Goal: Navigation & Orientation: Find specific page/section

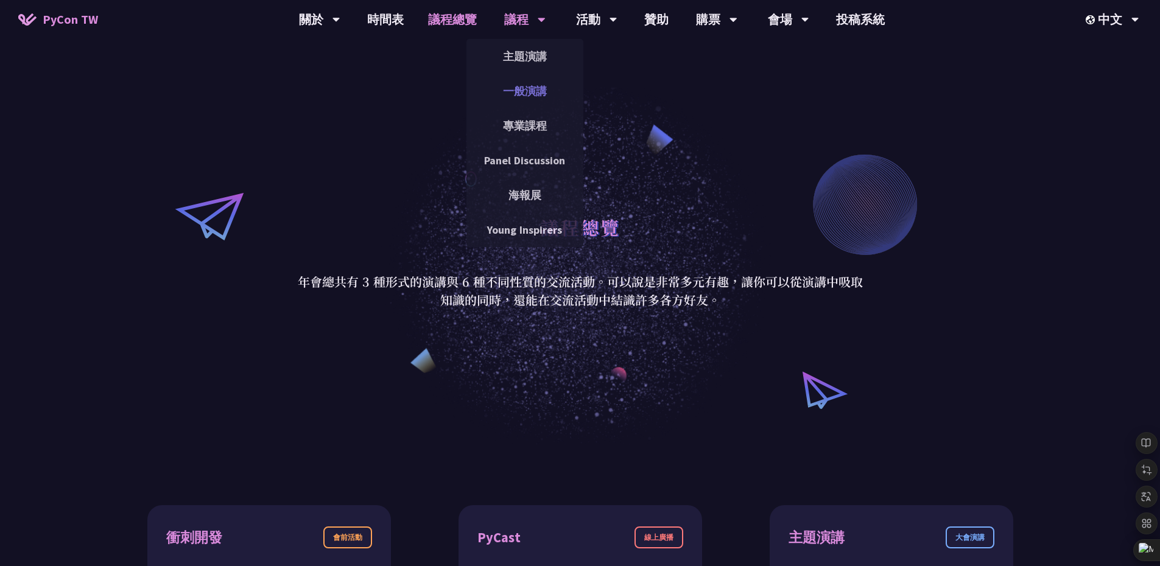
click at [521, 88] on link "一般演講" at bounding box center [524, 91] width 117 height 29
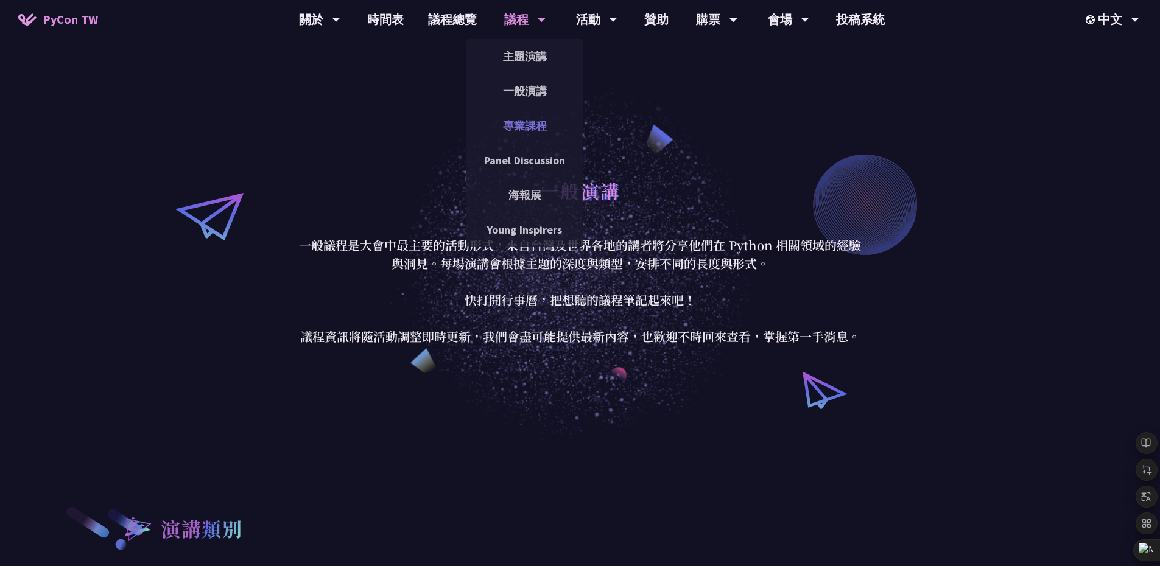
click at [518, 118] on link "專業課程" at bounding box center [524, 125] width 117 height 29
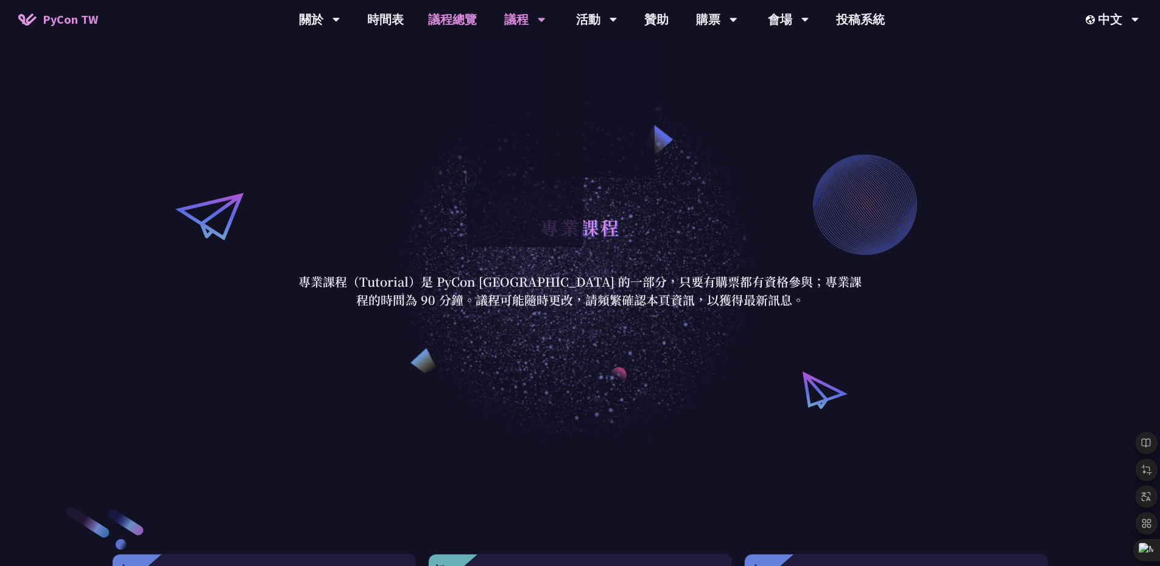
click at [456, 21] on link "議程總覽" at bounding box center [452, 19] width 73 height 39
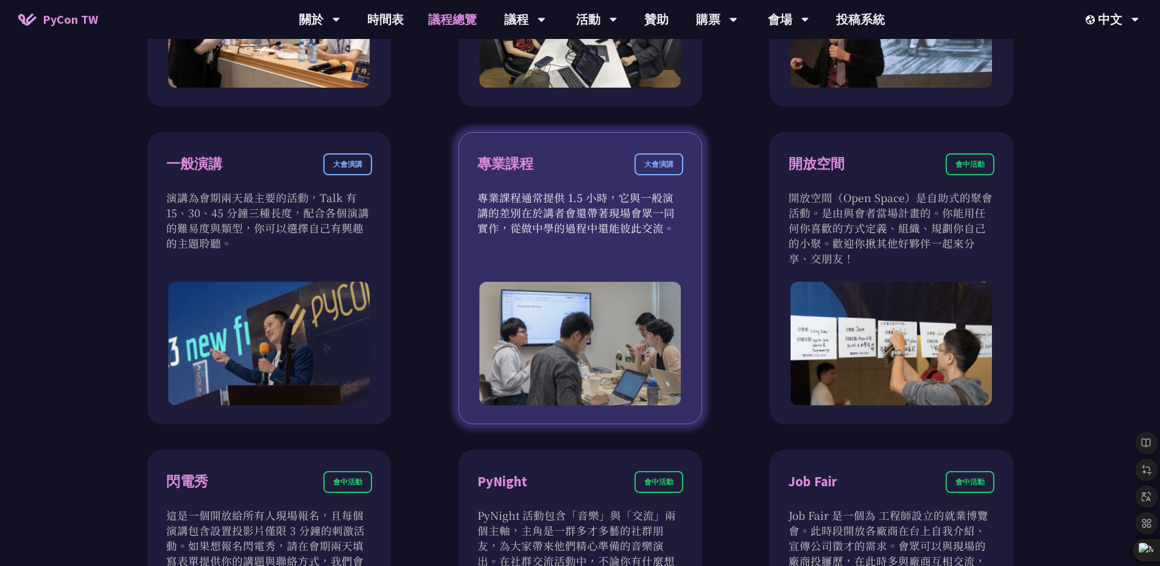
scroll to position [585, 0]
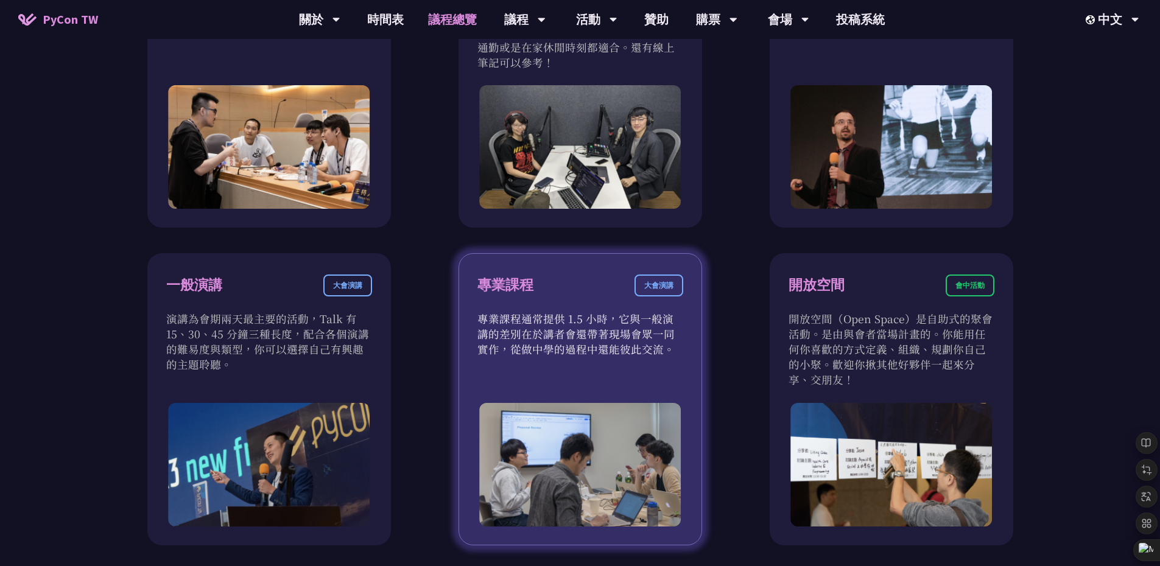
click at [647, 290] on div "大會演講" at bounding box center [659, 286] width 49 height 22
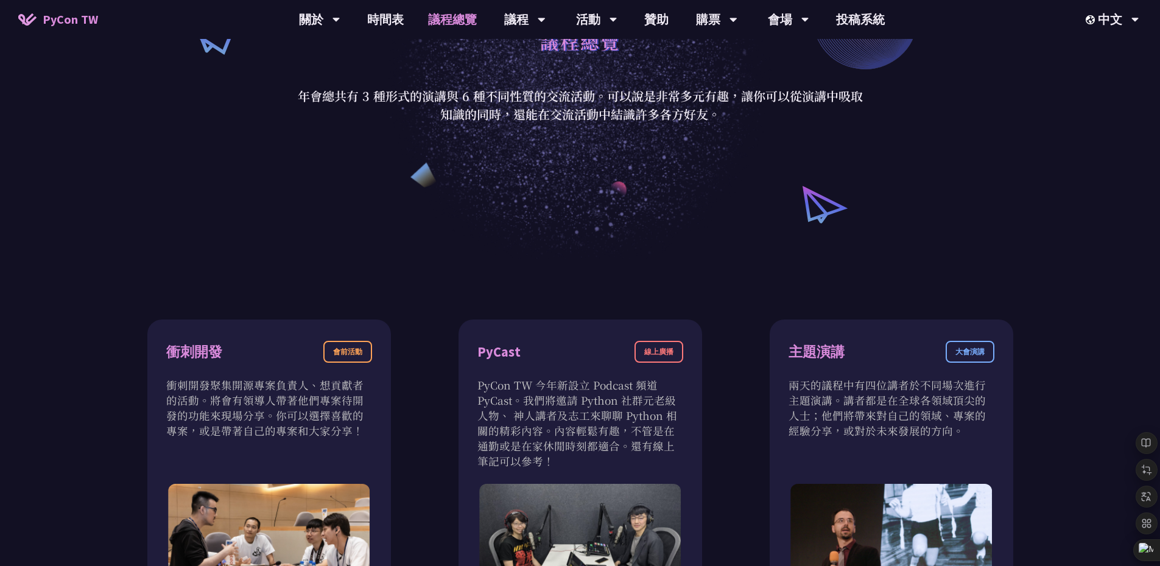
scroll to position [37, 0]
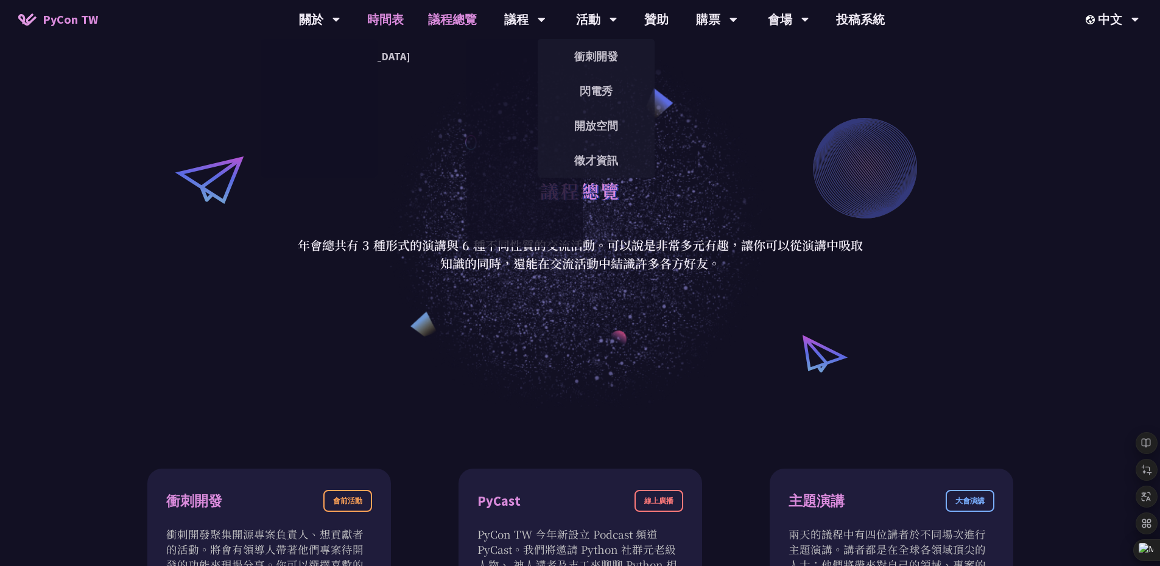
click at [375, 19] on link "時間表" at bounding box center [385, 19] width 61 height 39
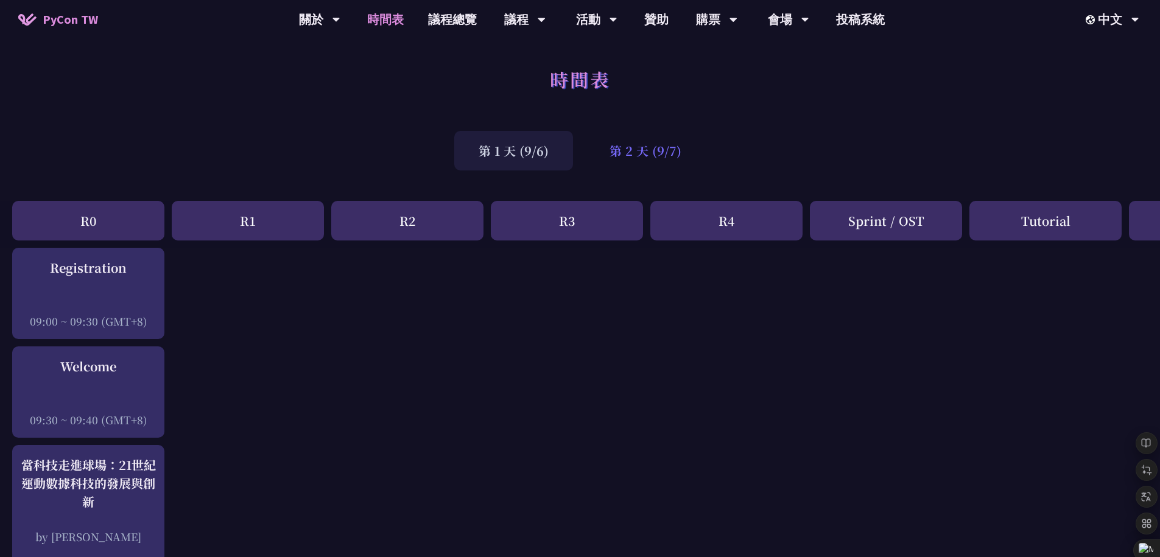
click at [641, 153] on div "第 2 天 (9/7)" at bounding box center [645, 151] width 121 height 40
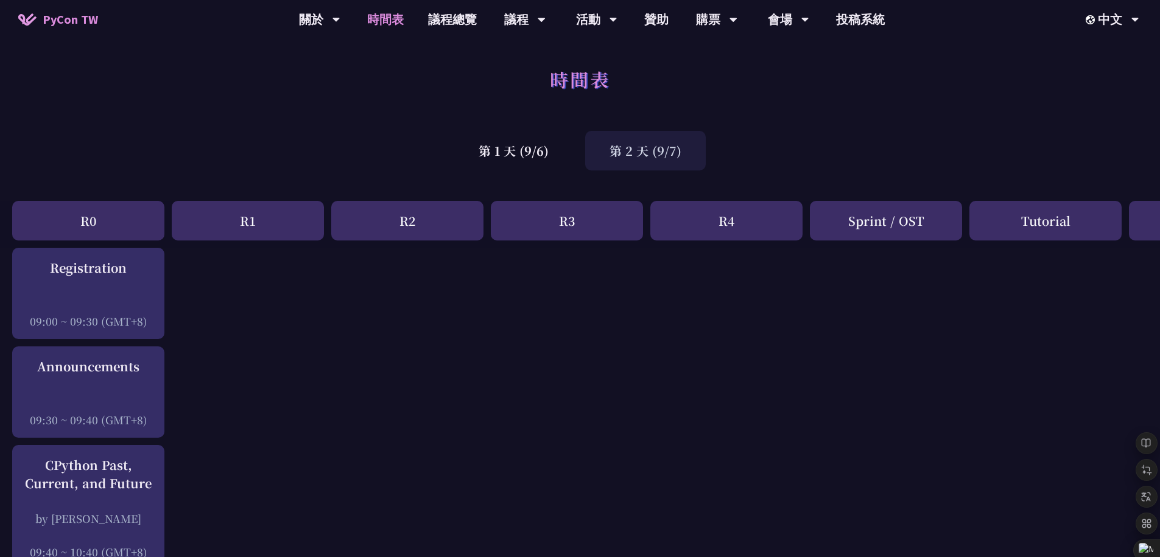
click at [617, 146] on div "第 2 天 (9/7)" at bounding box center [645, 151] width 121 height 40
click at [543, 153] on div "第 1 天 (9/6)" at bounding box center [513, 151] width 119 height 40
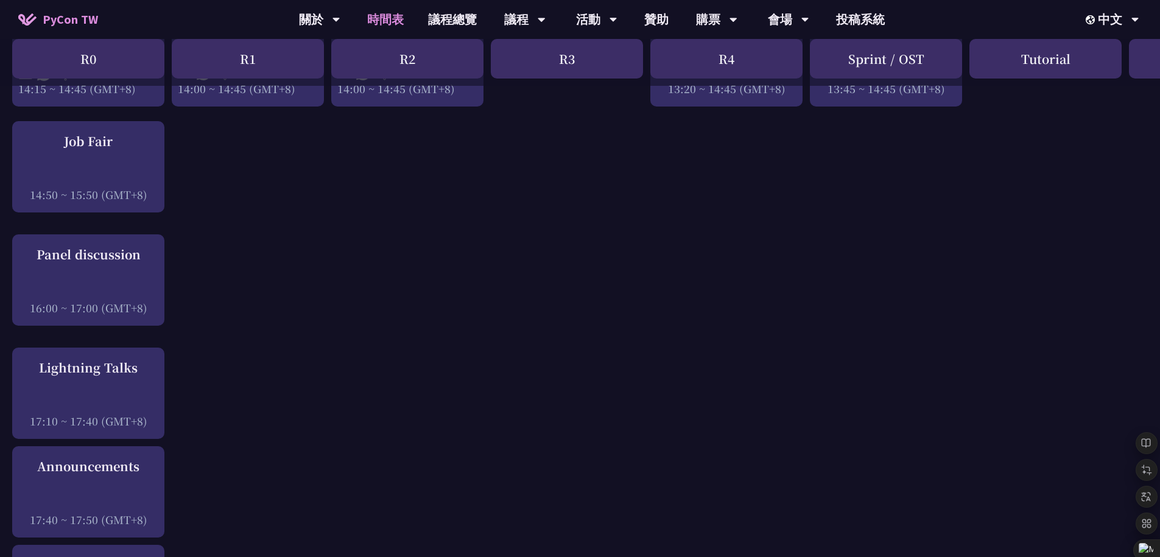
scroll to position [1544, 0]
